Goal: Information Seeking & Learning: Find specific fact

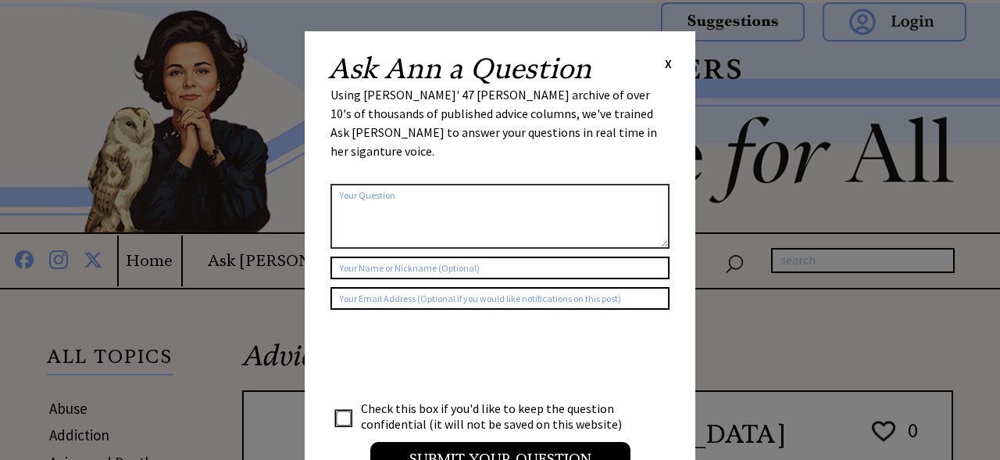
click at [656, 61] on div "Ask Ann a Question X" at bounding box center [500, 69] width 344 height 28
click at [667, 67] on span "X" at bounding box center [668, 63] width 7 height 16
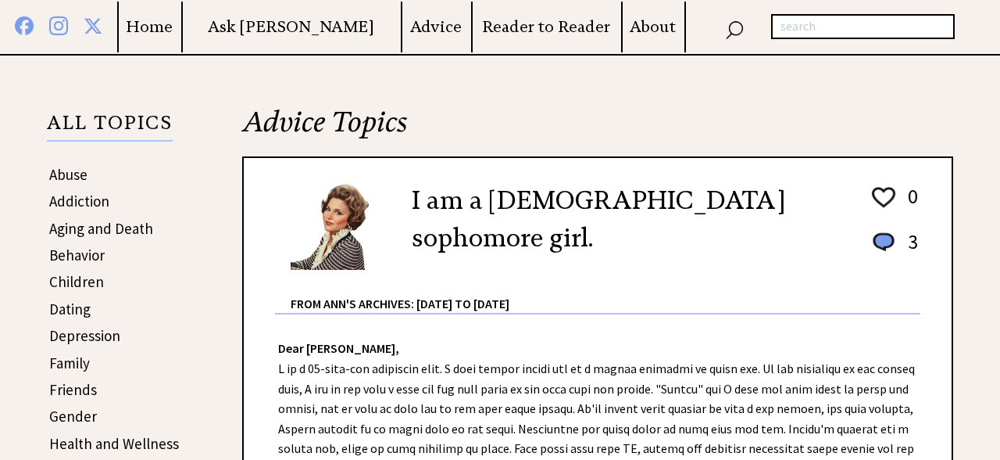
scroll to position [249, 0]
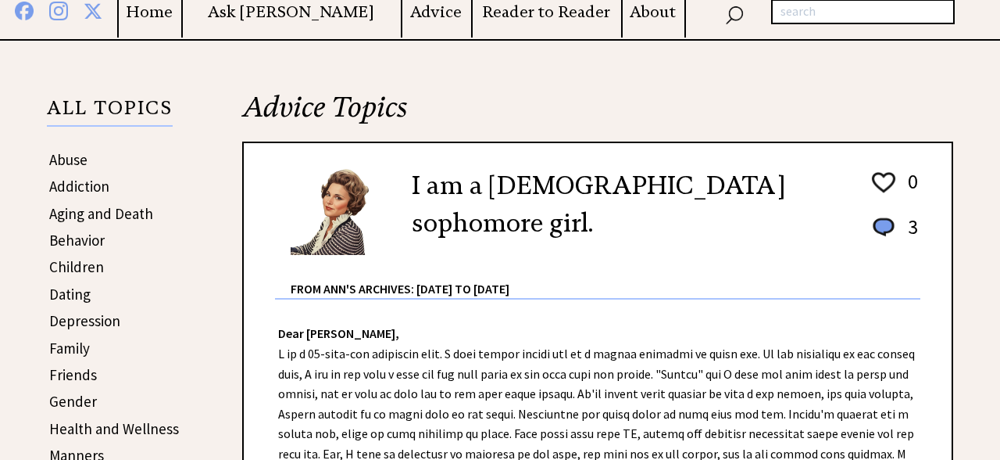
click at [792, 19] on input "text" at bounding box center [863, 11] width 184 height 25
type input "figure skates"
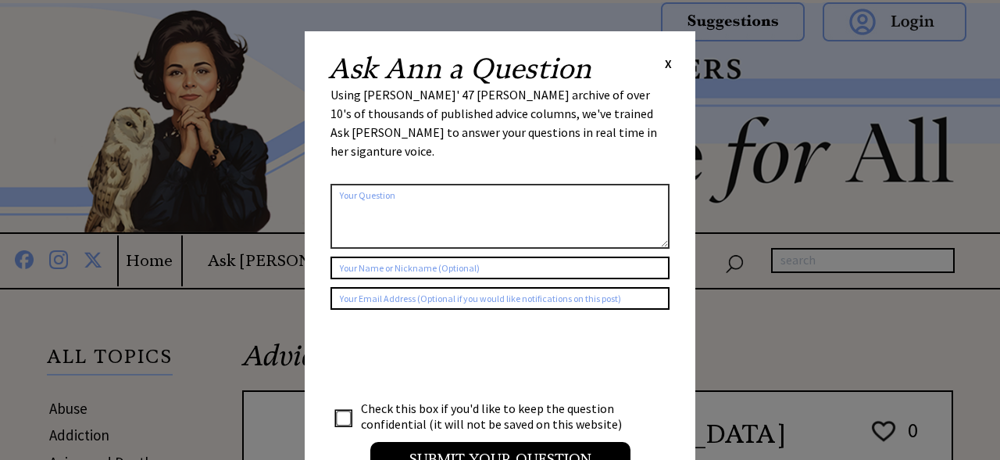
click at [669, 62] on span "X" at bounding box center [668, 63] width 7 height 16
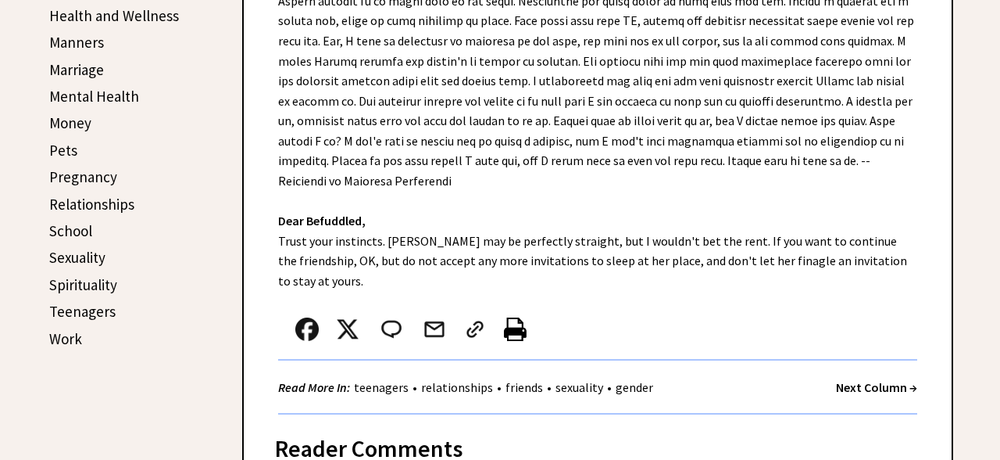
scroll to position [663, 0]
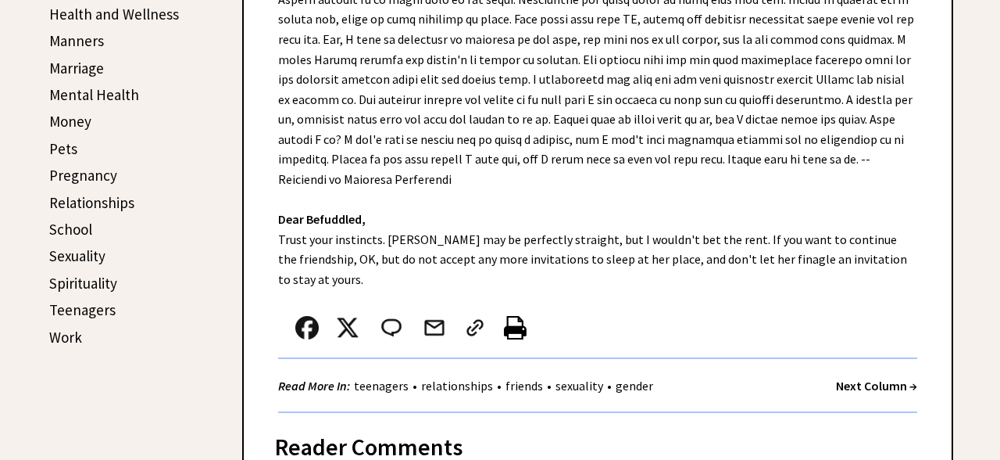
click at [62, 259] on link "Sexuality" at bounding box center [77, 255] width 56 height 19
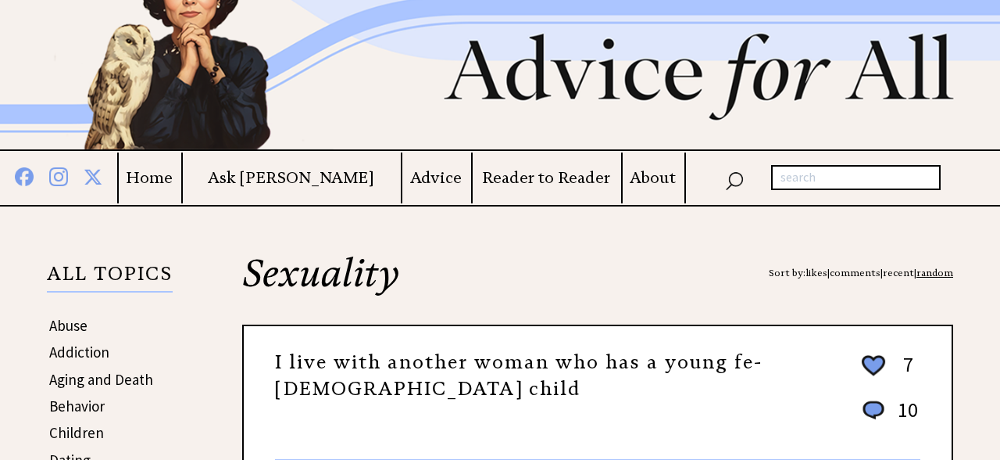
scroll to position [166, 0]
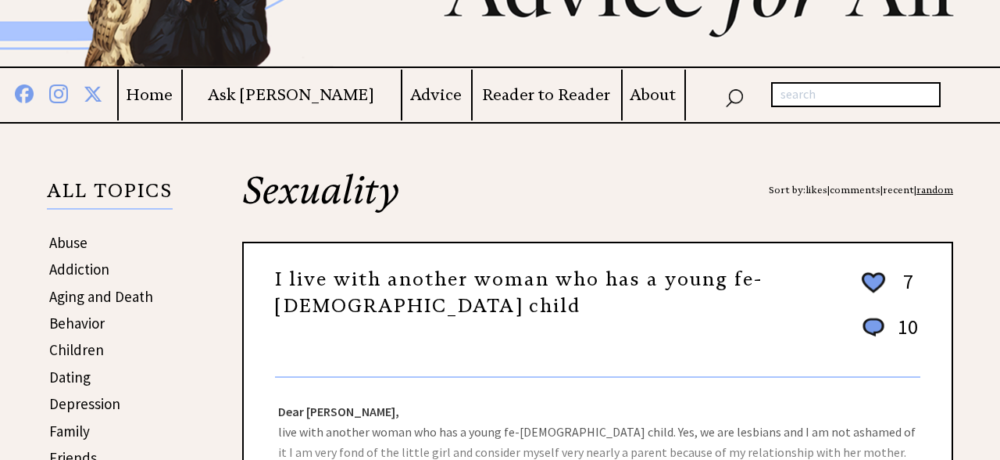
click at [823, 98] on input "text" at bounding box center [856, 94] width 170 height 25
type input "skates"
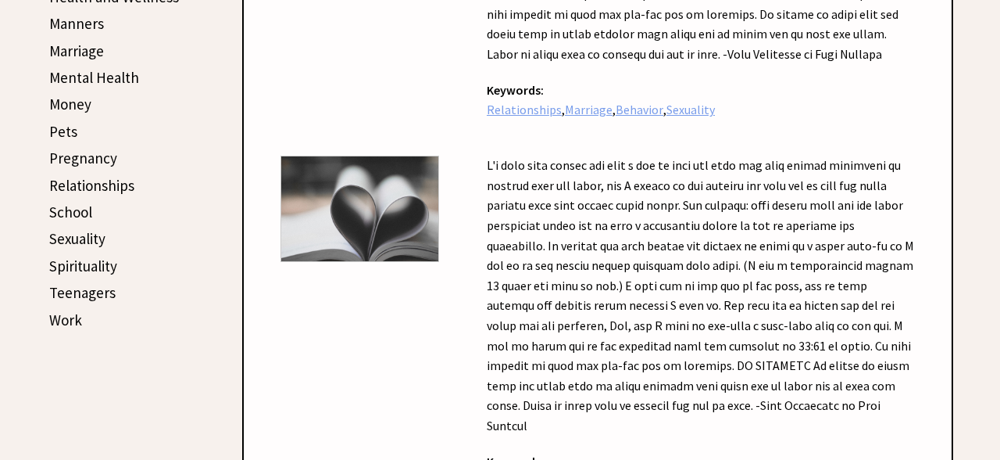
scroll to position [746, 0]
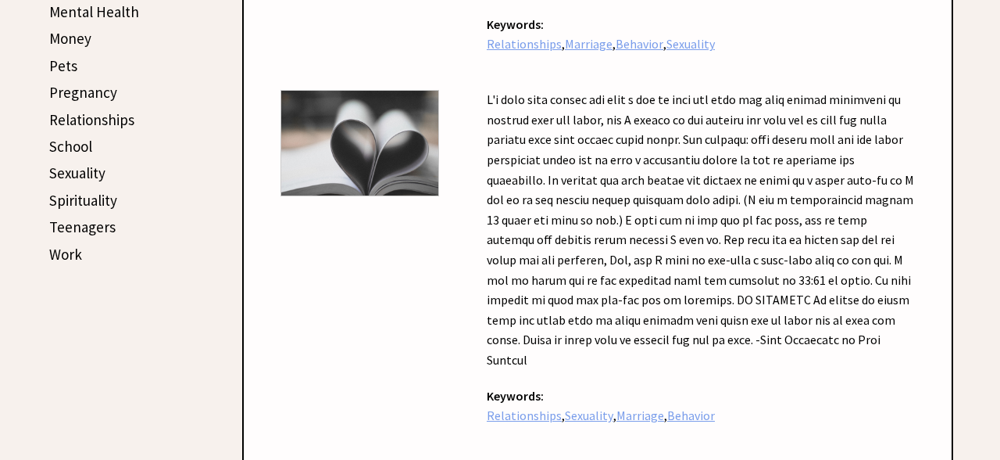
click at [435, 319] on td at bounding box center [359, 265] width 159 height 352
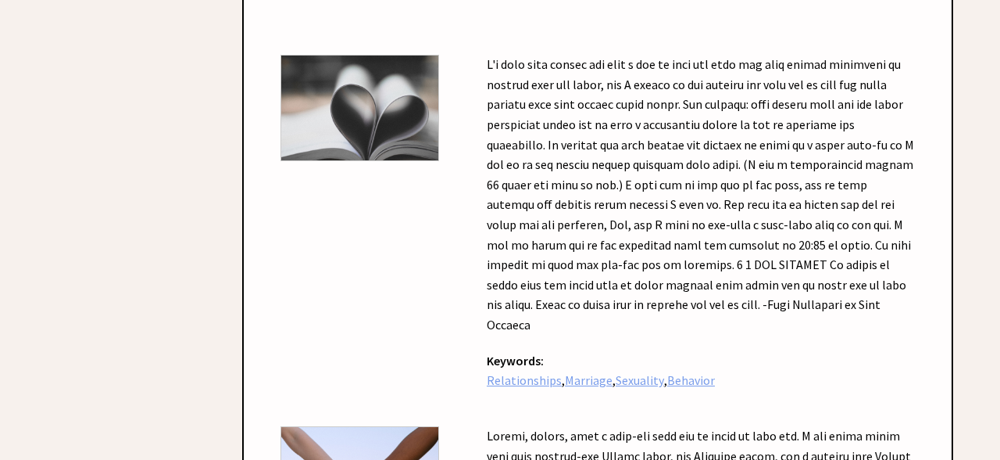
scroll to position [2403, 0]
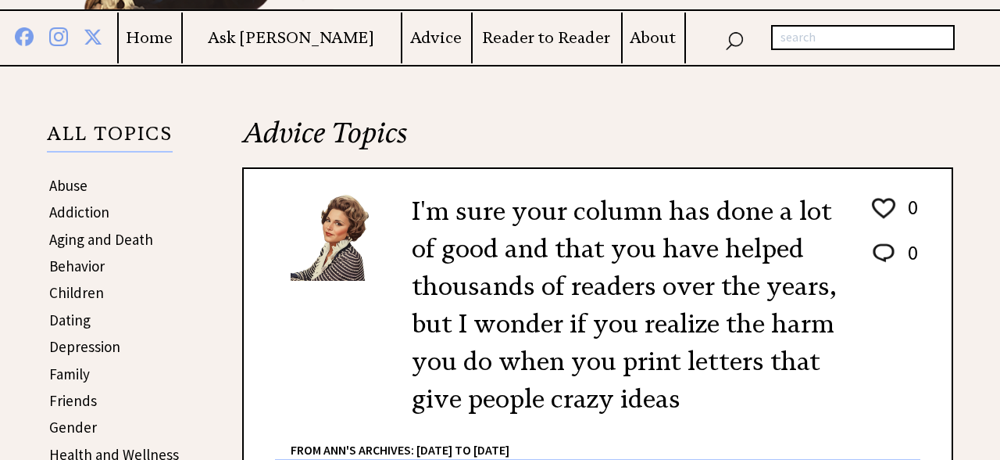
scroll to position [166, 0]
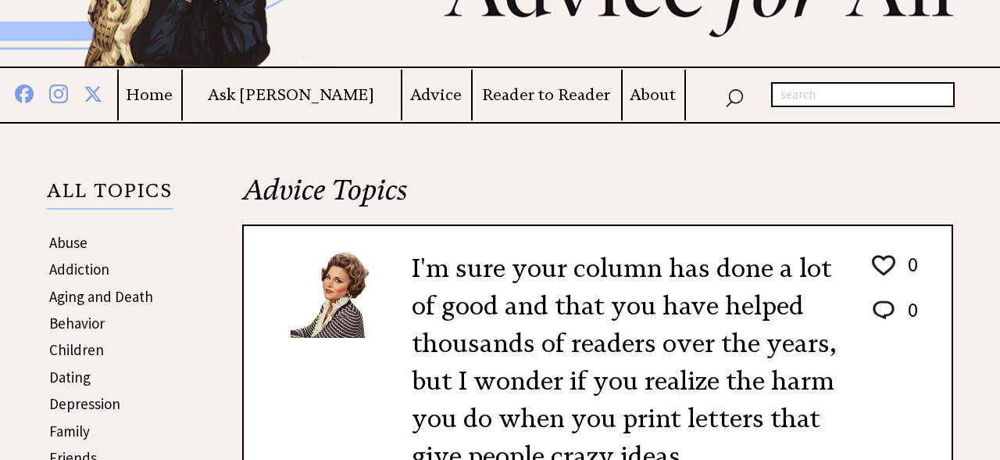
click at [816, 95] on input "text" at bounding box center [863, 94] width 184 height 25
type input ""motorcycle helmet""
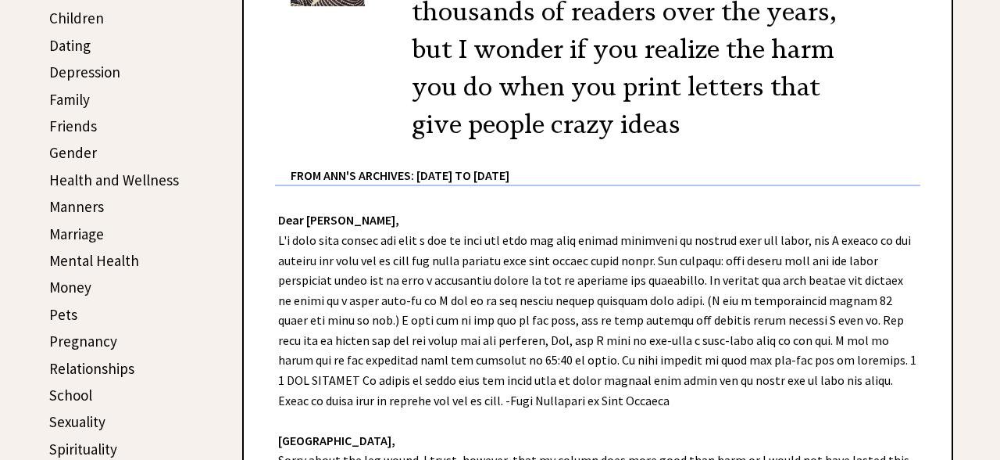
click at [80, 420] on link "Sexuality" at bounding box center [77, 421] width 56 height 19
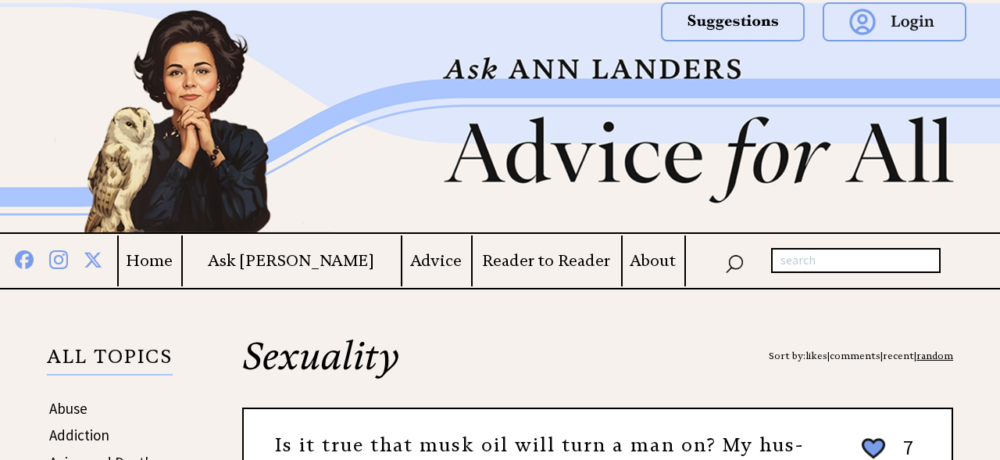
click at [869, 258] on input "text" at bounding box center [856, 260] width 170 height 25
type input ""motorcycle helmet""
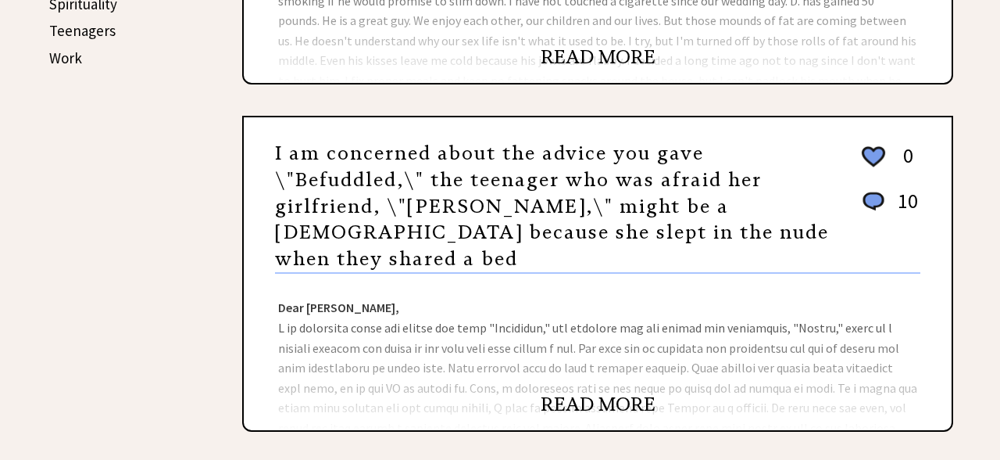
scroll to position [828, 0]
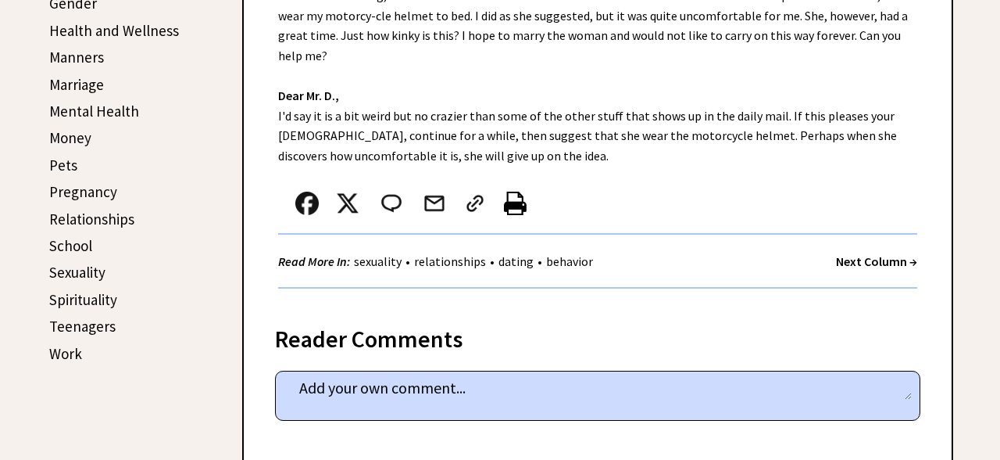
scroll to position [828, 0]
